Goal: Information Seeking & Learning: Learn about a topic

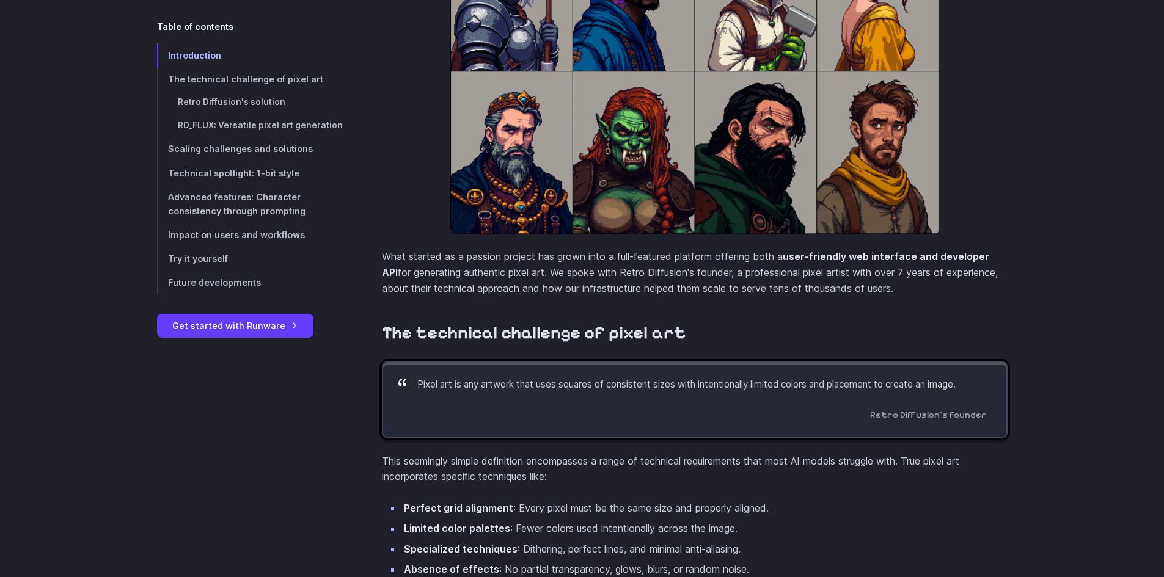
scroll to position [733, 0]
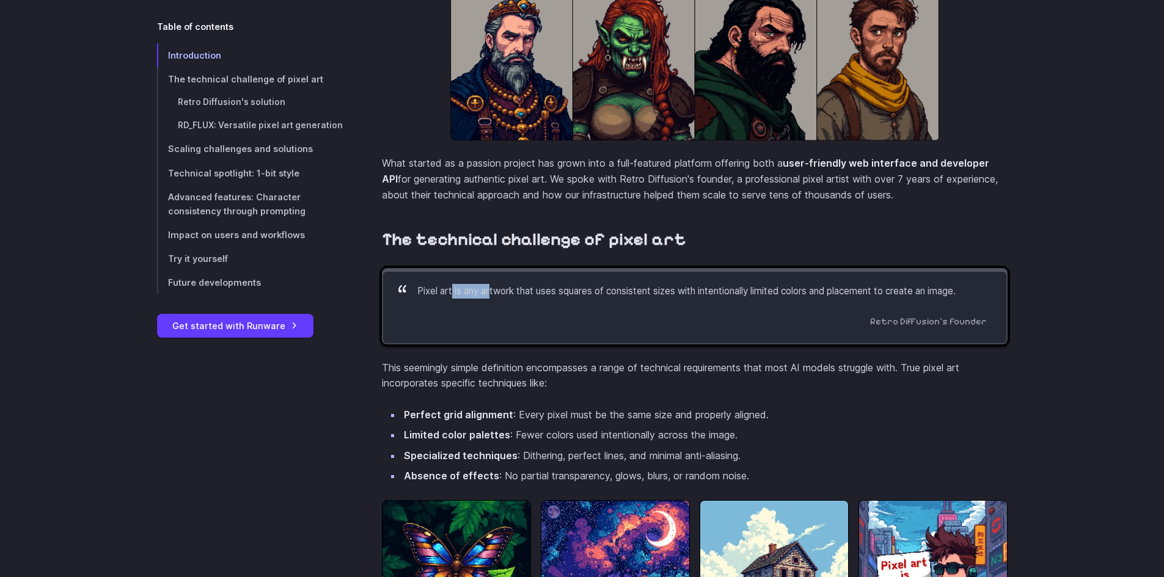
drag, startPoint x: 453, startPoint y: 308, endPoint x: 494, endPoint y: 307, distance: 40.3
click at [493, 299] on p "Pixel art is any artwork that uses squares of consistent sizes with intentional…" at bounding box center [702, 291] width 570 height 15
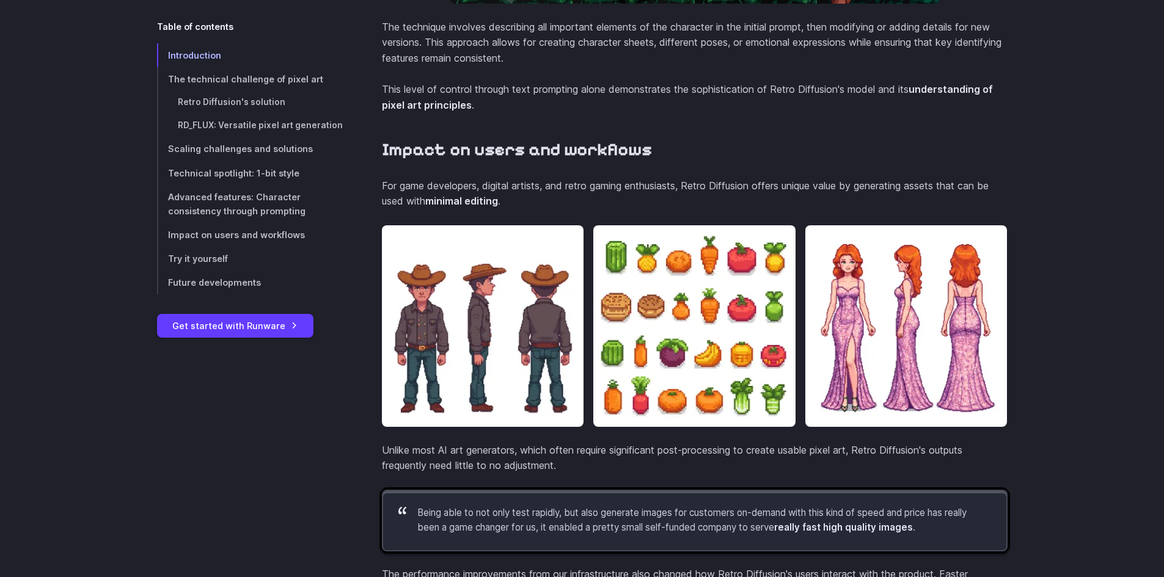
scroll to position [4080, 0]
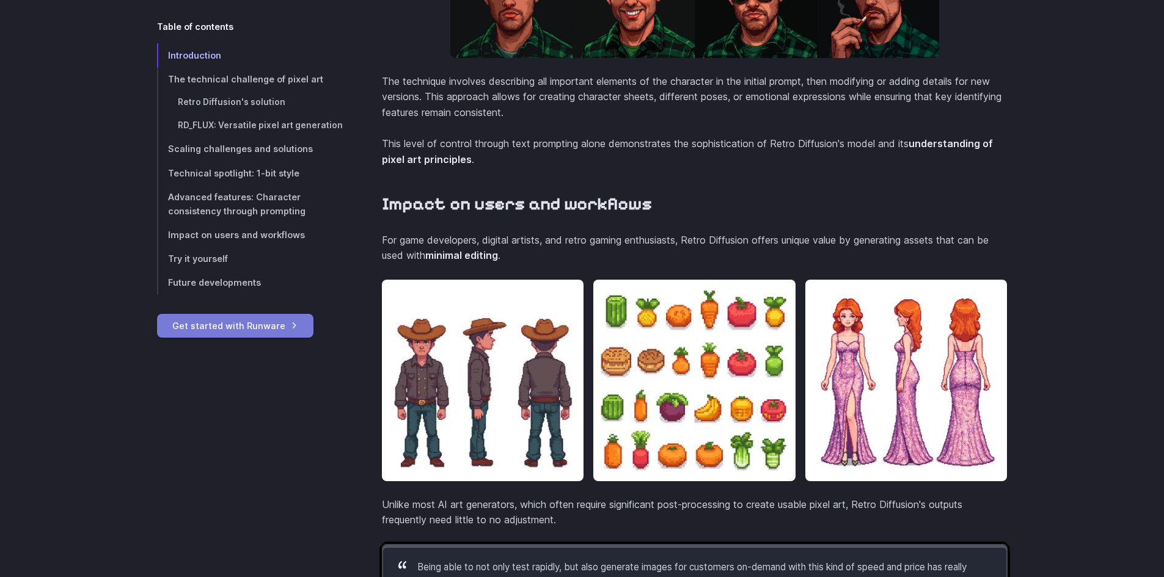
click at [274, 329] on link "Get started with Runware" at bounding box center [235, 326] width 156 height 24
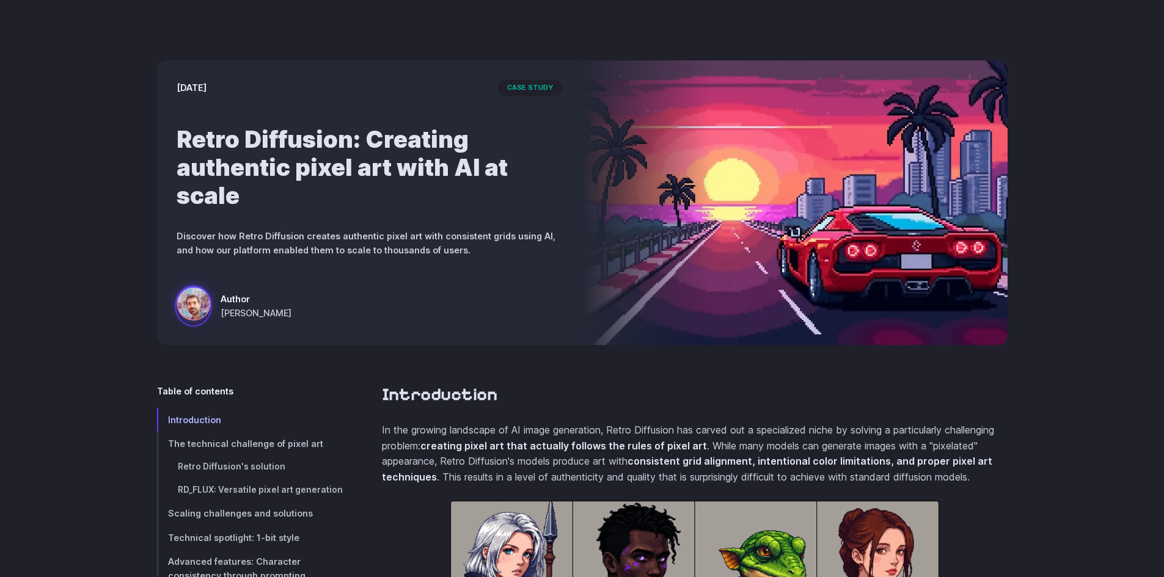
scroll to position [0, 0]
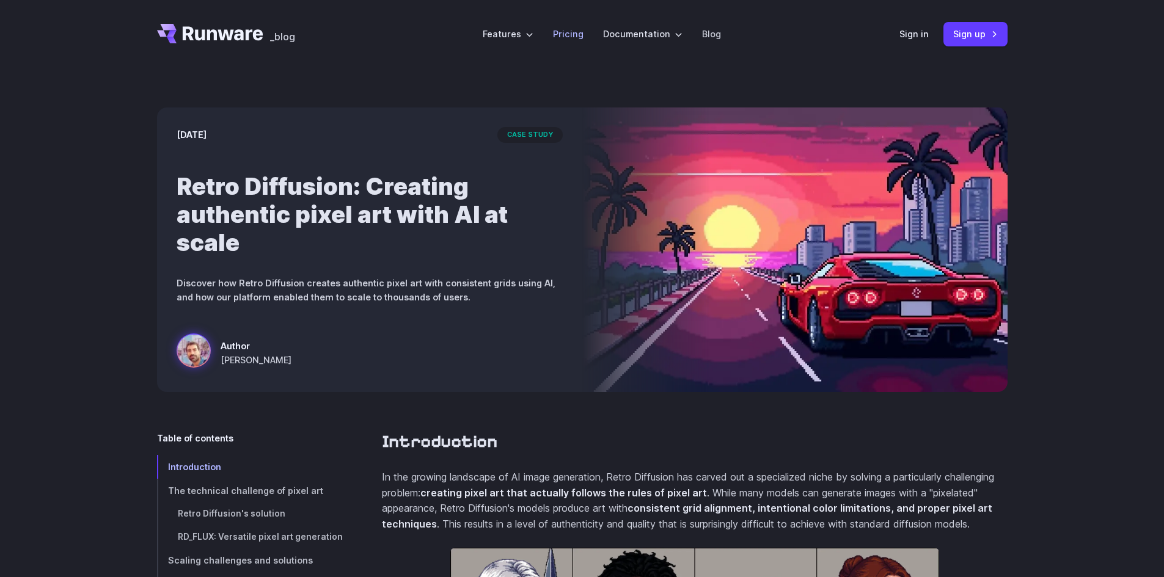
click at [590, 34] on li "Pricing" at bounding box center [568, 34] width 50 height 34
click at [569, 30] on link "Pricing" at bounding box center [568, 34] width 31 height 14
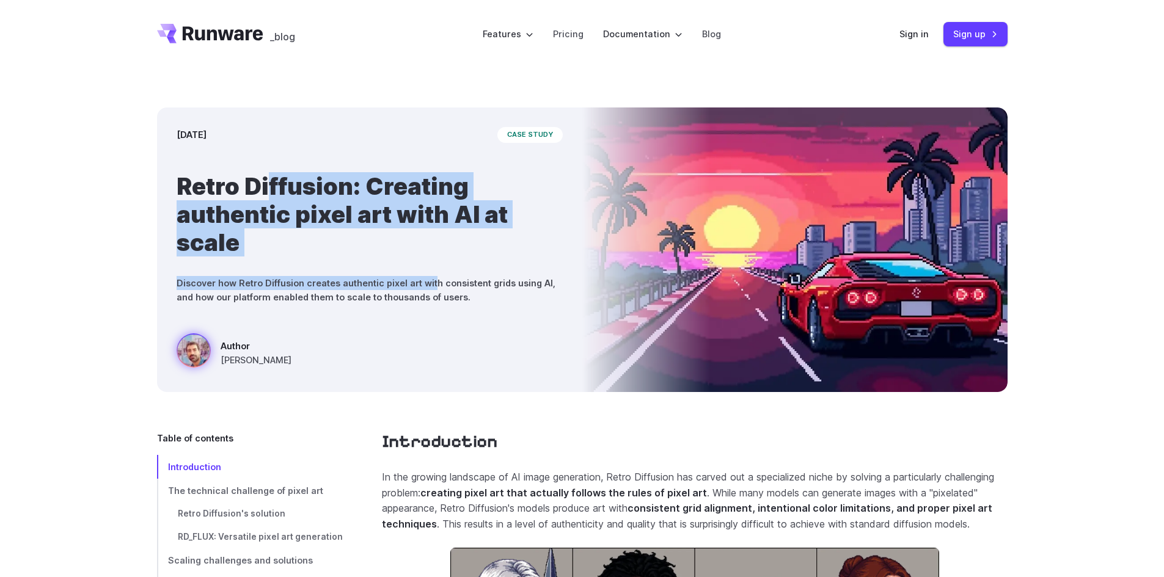
drag, startPoint x: 280, startPoint y: 208, endPoint x: 431, endPoint y: 274, distance: 165.0
click at [430, 271] on div "March 28, 2025 case study Retro Diffusion: Creating authentic pixel art with AI…" at bounding box center [369, 250] width 425 height 285
click at [430, 276] on div "March 28, 2025 case study Retro Diffusion: Creating authentic pixel art with AI…" at bounding box center [369, 250] width 425 height 285
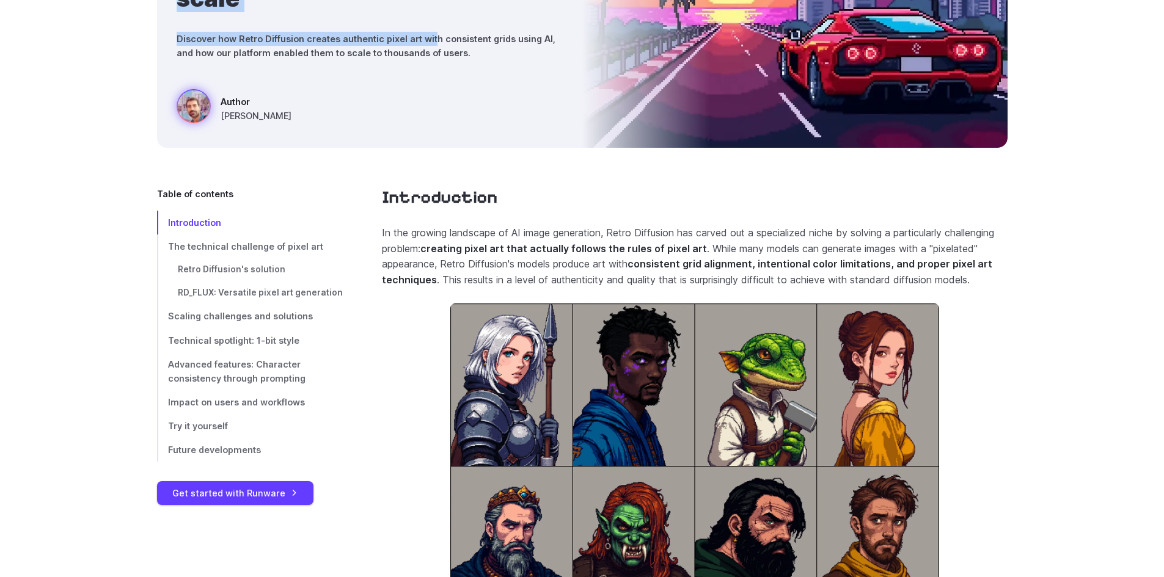
scroll to position [428, 0]
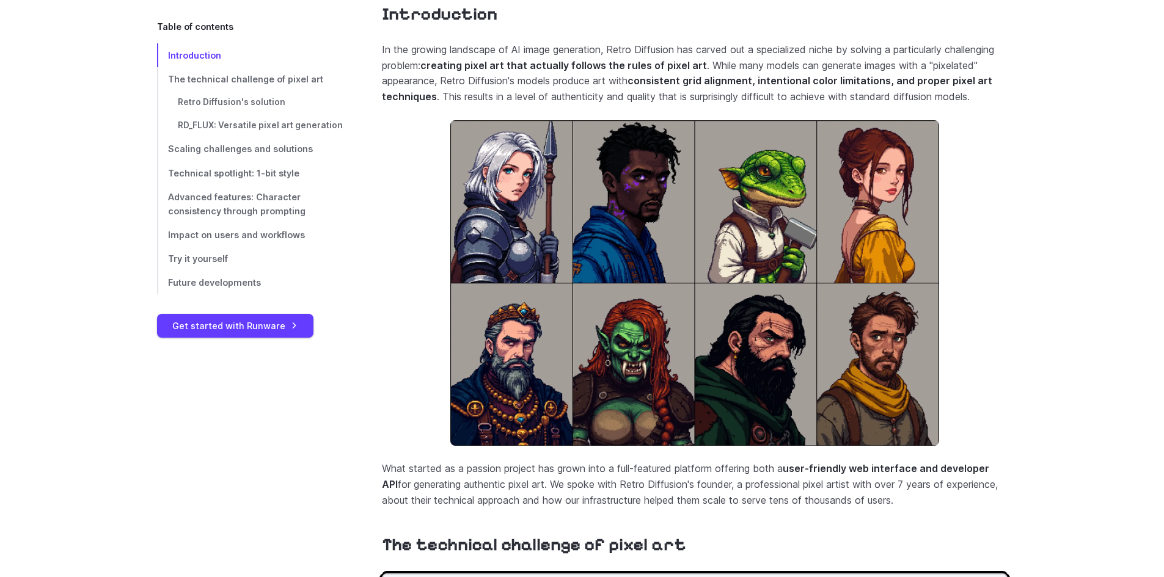
click at [435, 73] on p "In the growing landscape of AI image generation, Retro Diffusion has carved out…" at bounding box center [695, 73] width 626 height 62
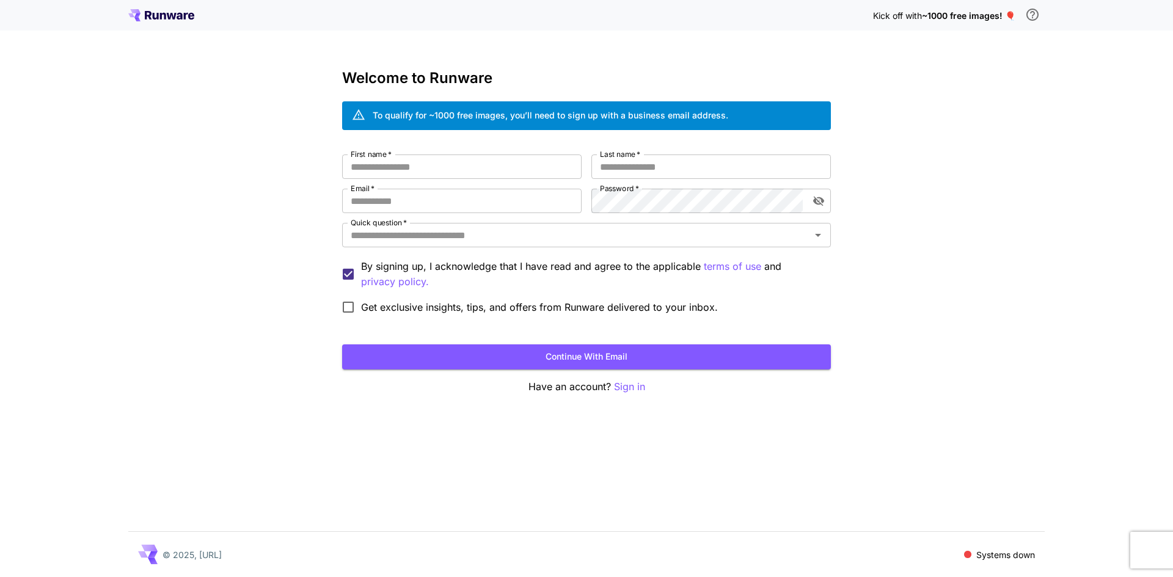
click at [186, 258] on div "Kick off with ~1000 free images! 🎈 Welcome to Runware To qualify for ~1000 free…" at bounding box center [586, 288] width 1173 height 577
click at [181, 20] on icon at bounding box center [161, 15] width 66 height 12
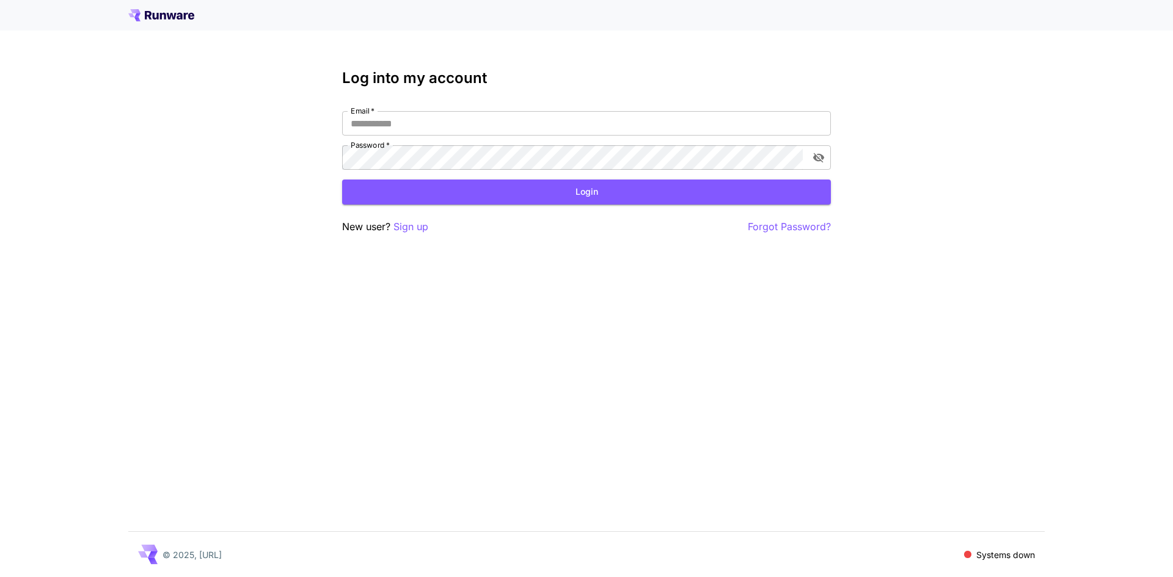
click at [165, 15] on icon at bounding box center [163, 16] width 6 height 7
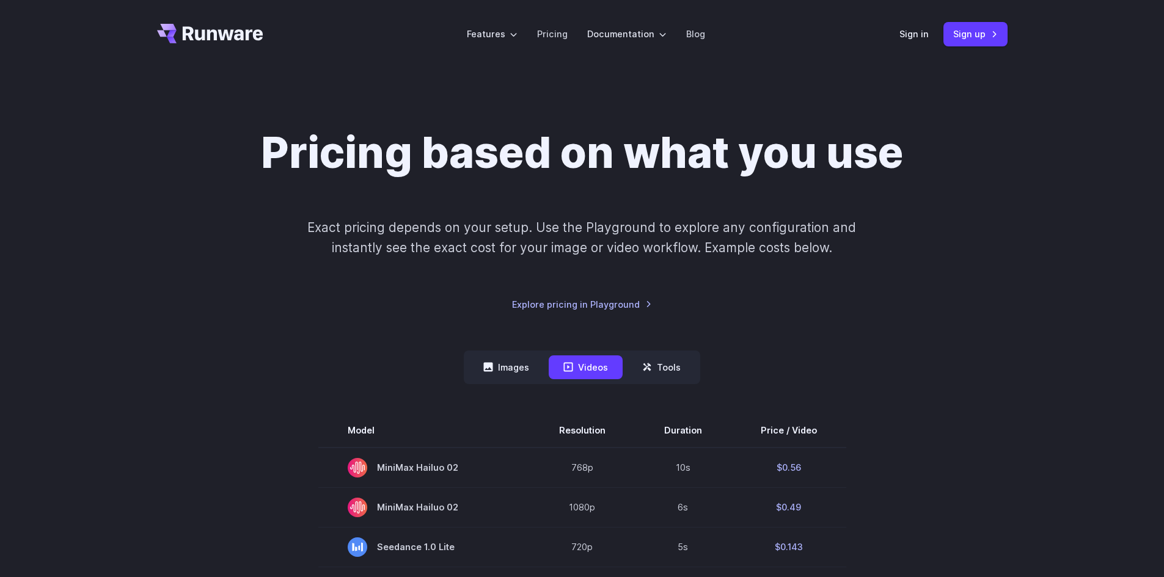
click at [255, 299] on div "Pricing based on what you use Exact pricing depends on your setup. Use the Play…" at bounding box center [582, 219] width 851 height 185
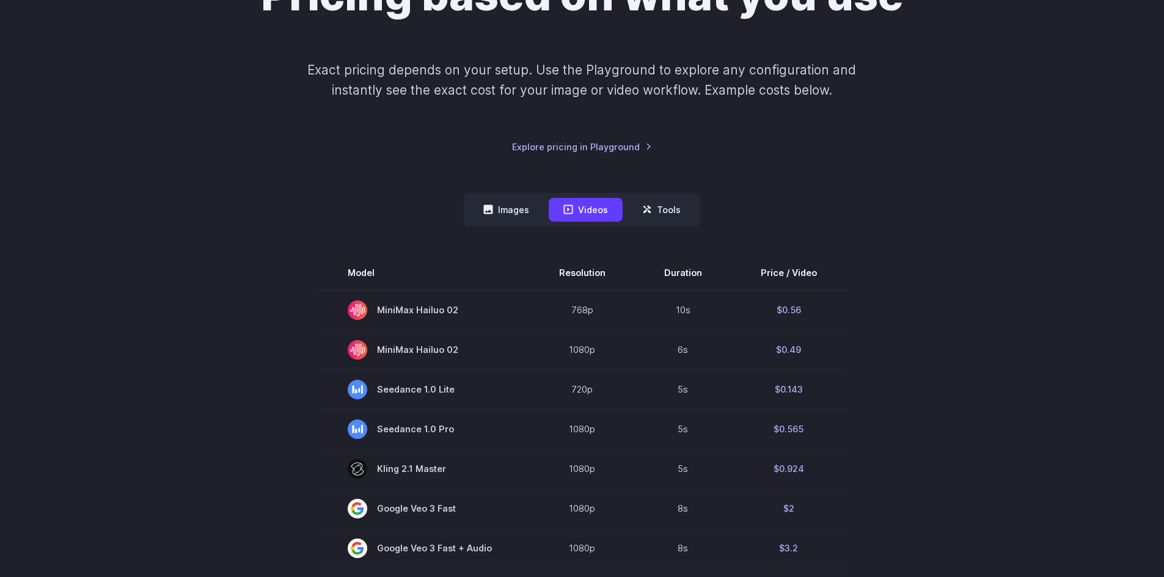
scroll to position [137, 0]
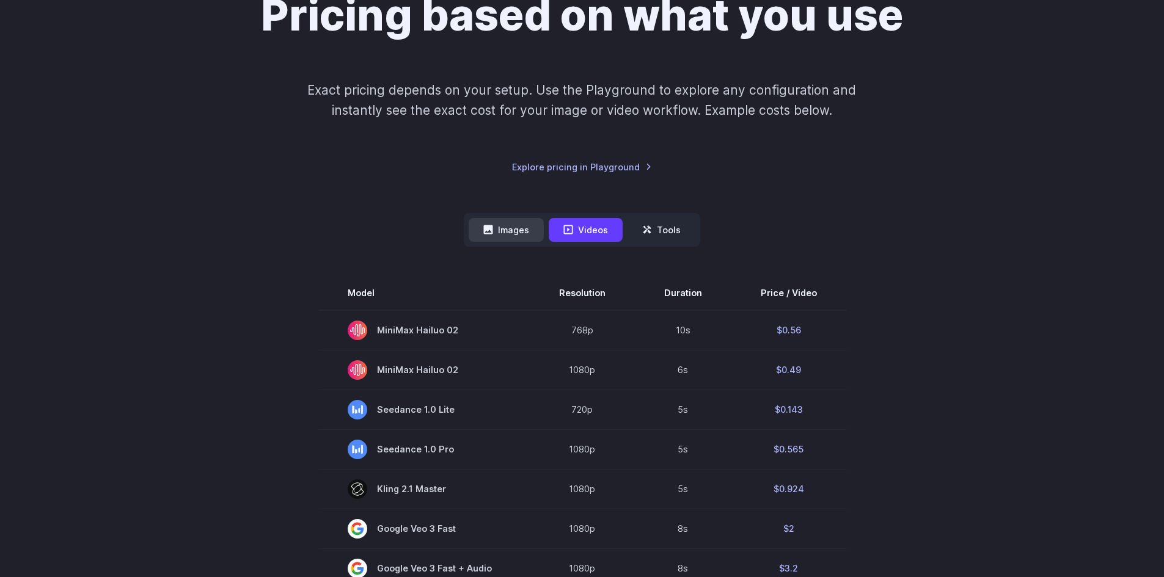
click at [507, 233] on button "Images" at bounding box center [506, 230] width 75 height 24
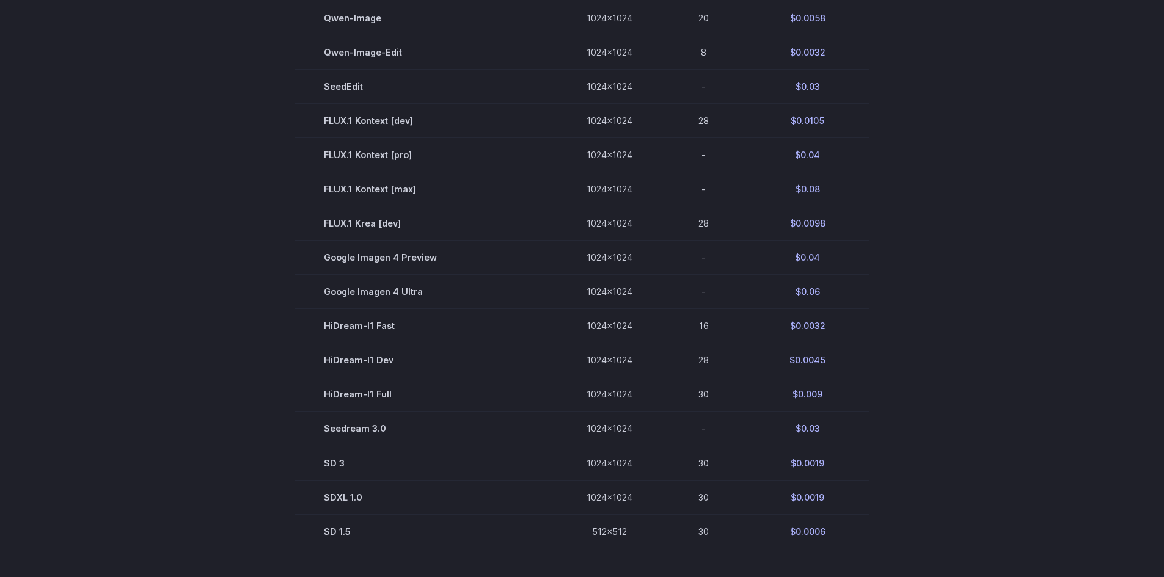
scroll to position [687, 0]
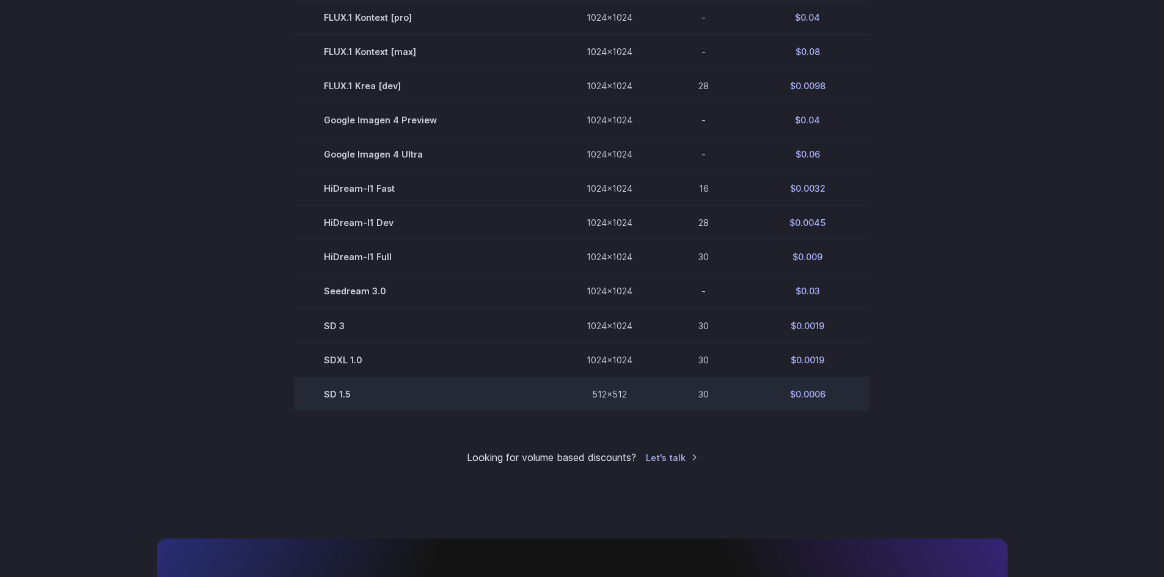
click at [339, 394] on td "SD 1.5" at bounding box center [426, 394] width 263 height 34
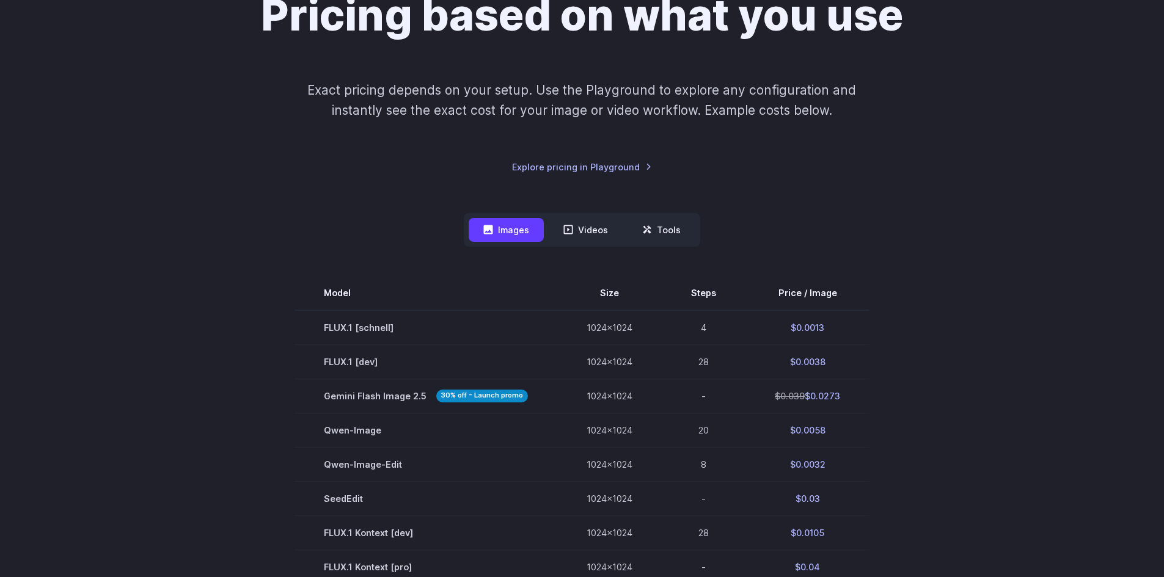
scroll to position [0, 0]
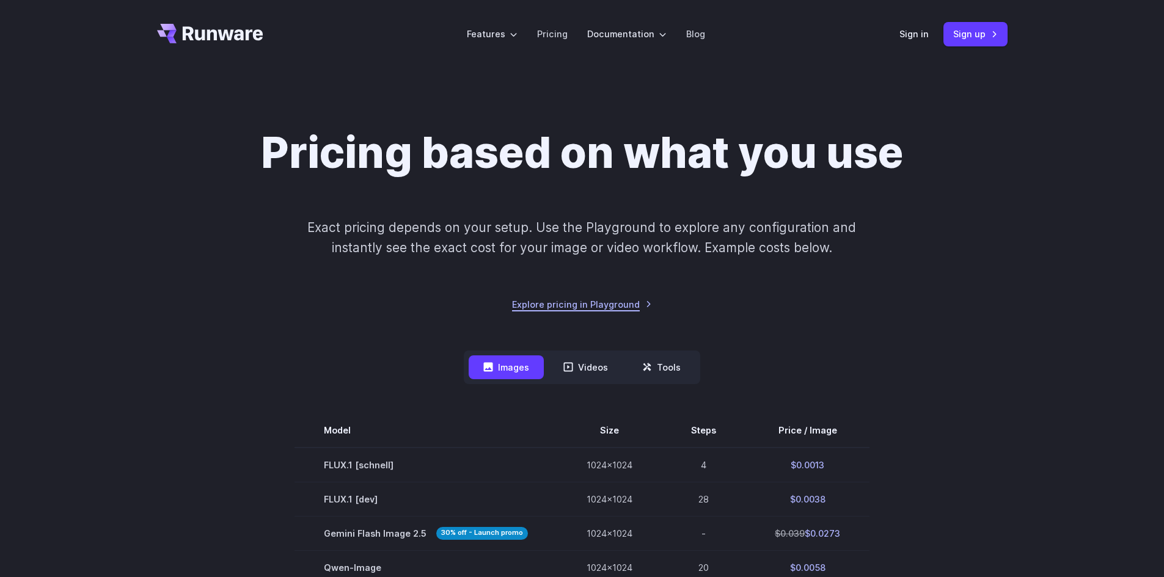
click at [585, 308] on link "Explore pricing in Playground" at bounding box center [582, 305] width 140 height 14
click at [665, 370] on button "Tools" at bounding box center [662, 368] width 68 height 24
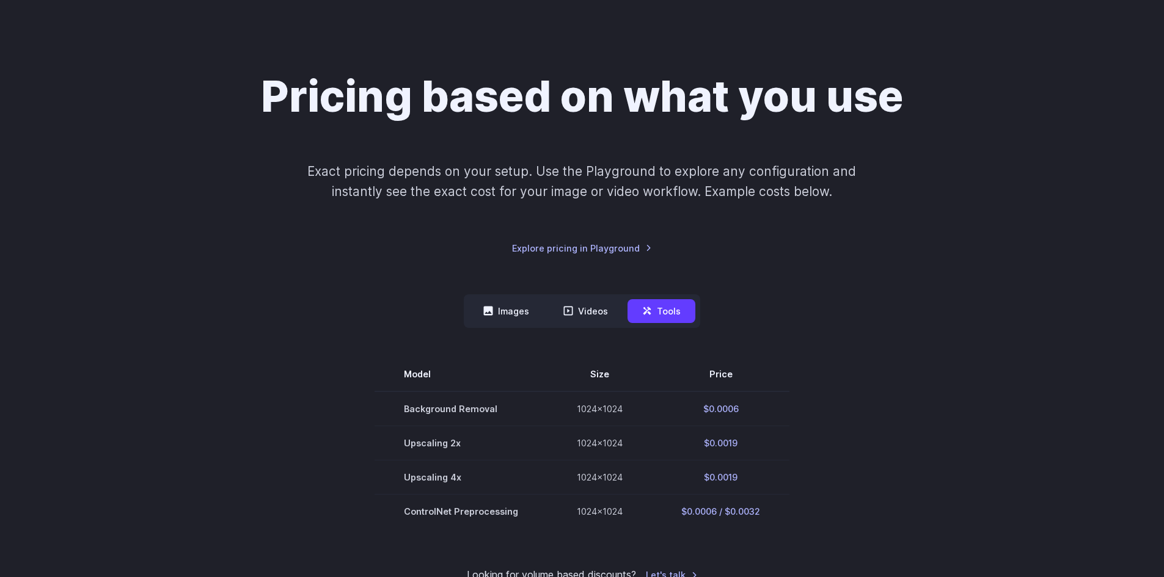
scroll to position [122, 0]
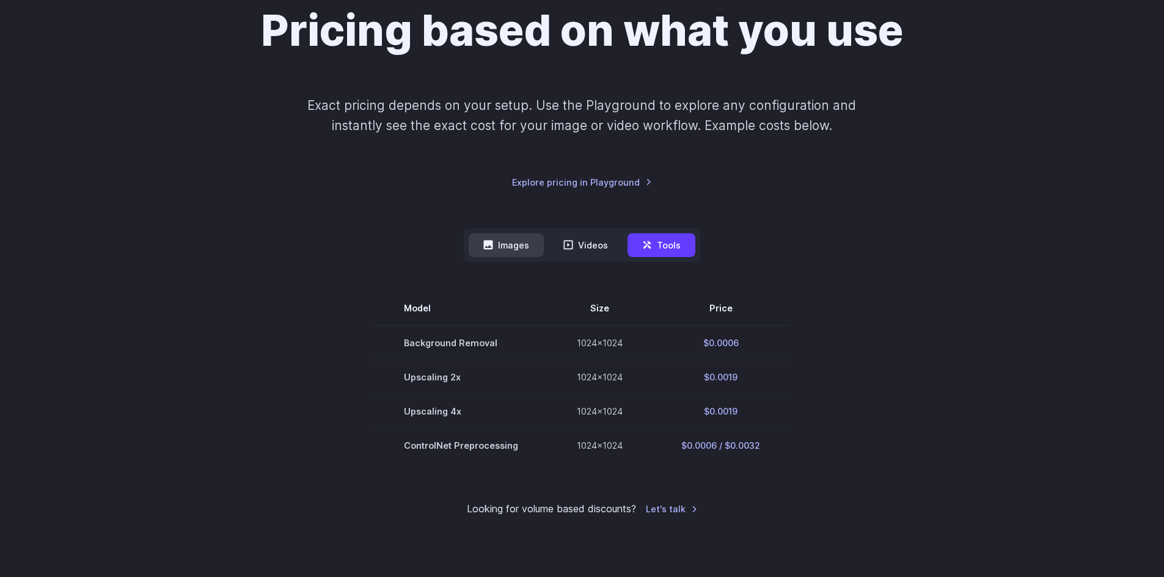
click at [524, 252] on button "Images" at bounding box center [506, 245] width 75 height 24
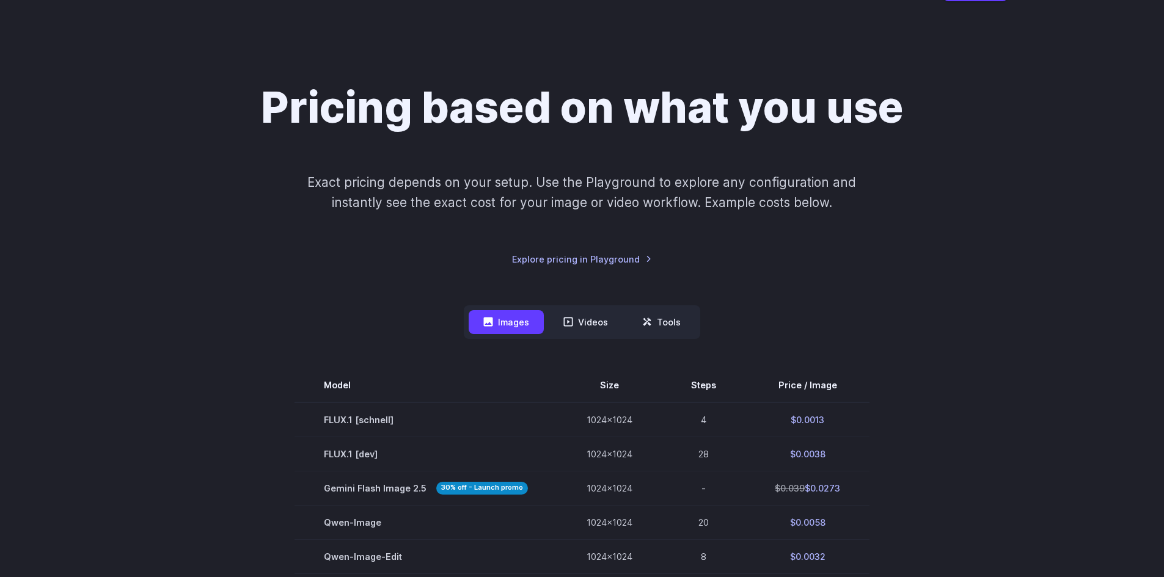
scroll to position [0, 0]
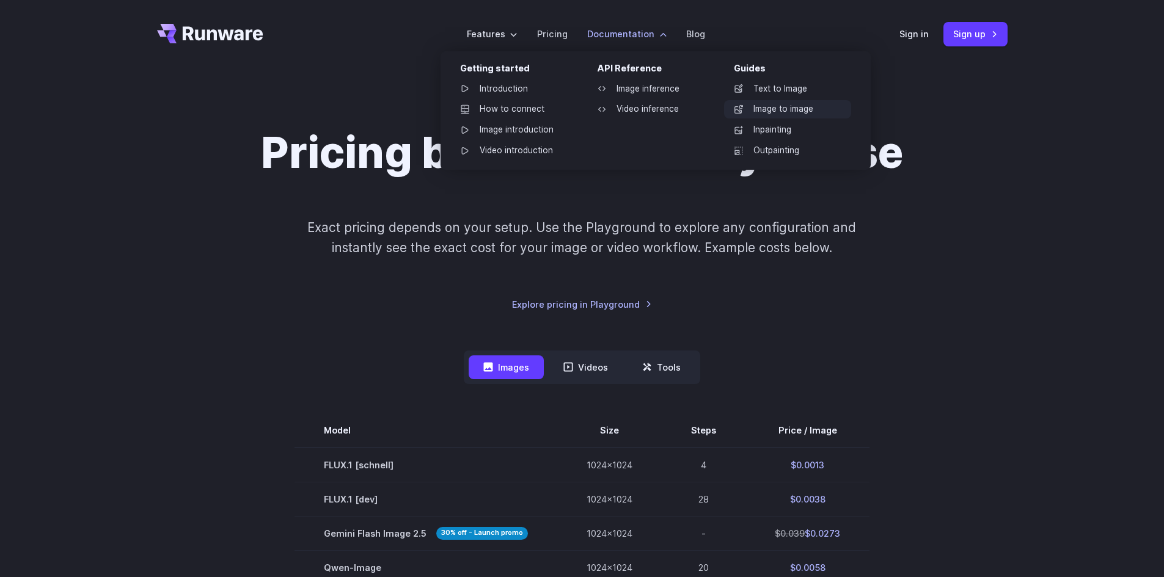
click at [760, 109] on link "Image to image" at bounding box center [787, 109] width 127 height 18
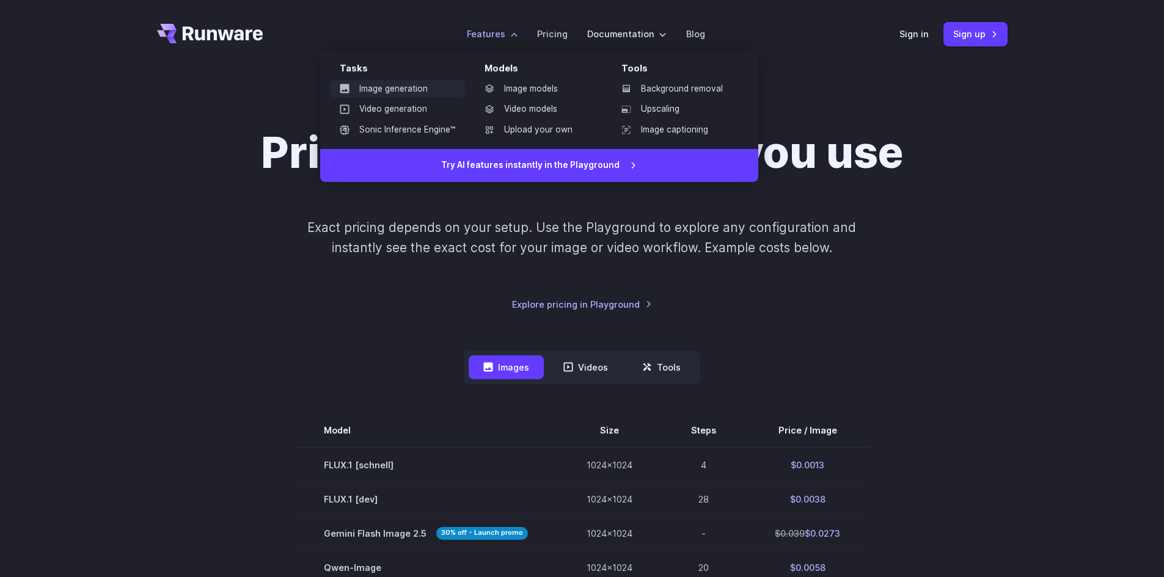
click at [403, 92] on link "Image generation" at bounding box center [397, 89] width 135 height 18
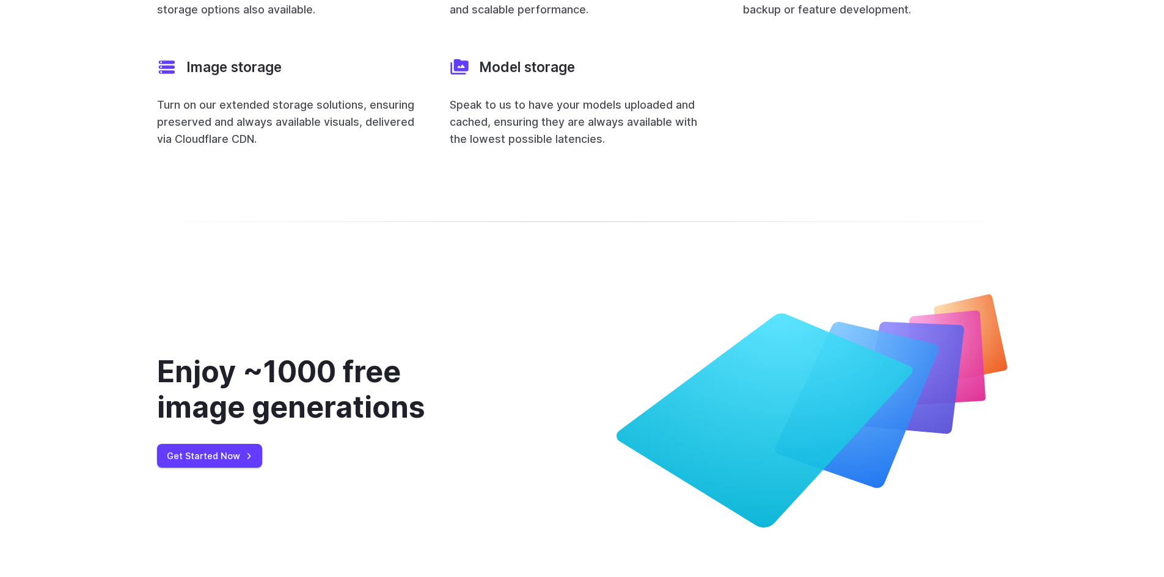
scroll to position [4888, 0]
